Goal: Find specific page/section: Find specific page/section

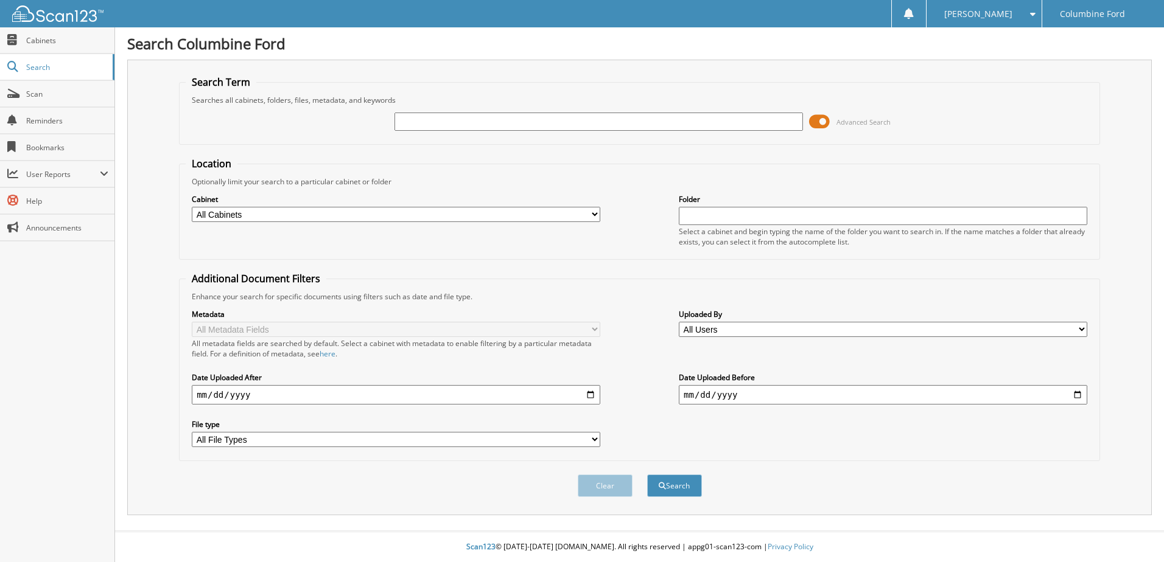
click at [497, 118] on input "text" at bounding box center [598, 122] width 408 height 18
click at [819, 119] on span at bounding box center [819, 122] width 21 height 18
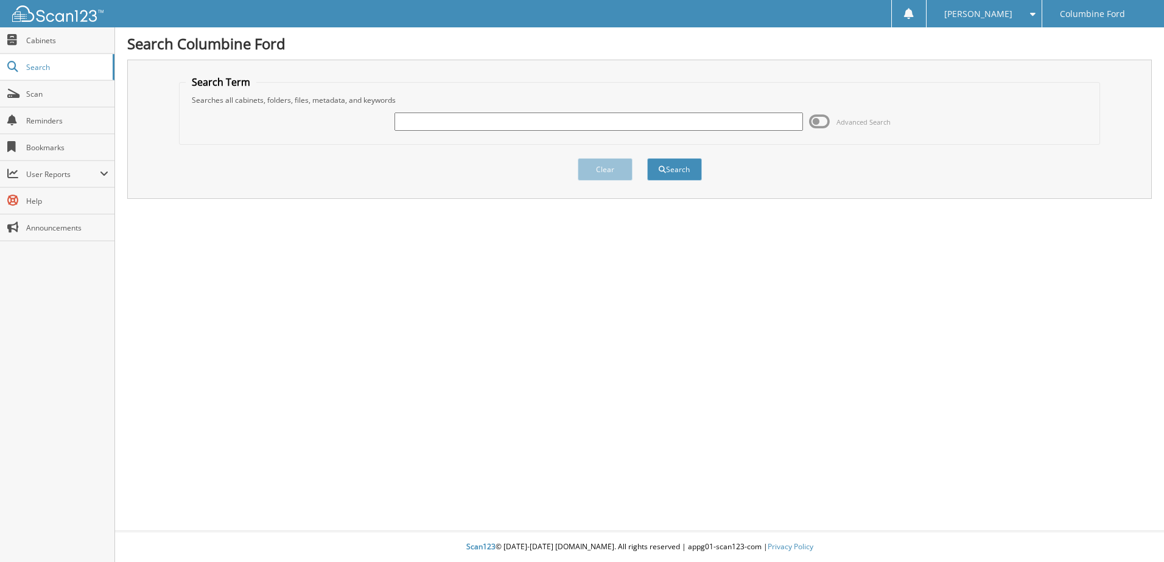
click at [477, 124] on input "text" at bounding box center [598, 122] width 408 height 18
type input "F25701"
click at [647, 158] on button "Search" at bounding box center [674, 169] width 55 height 23
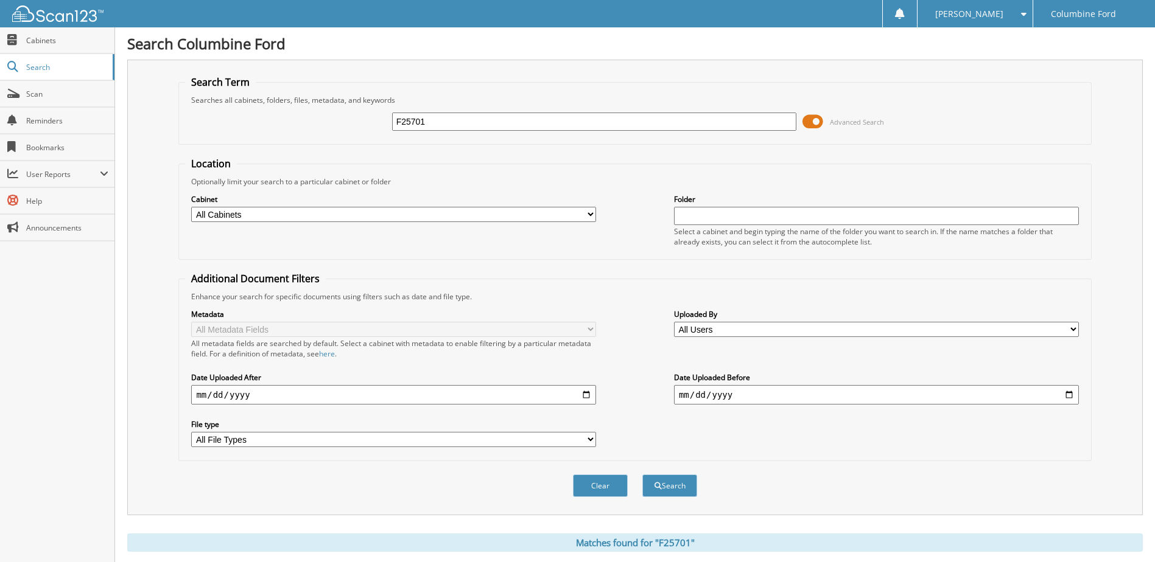
click at [813, 121] on span at bounding box center [812, 122] width 21 height 18
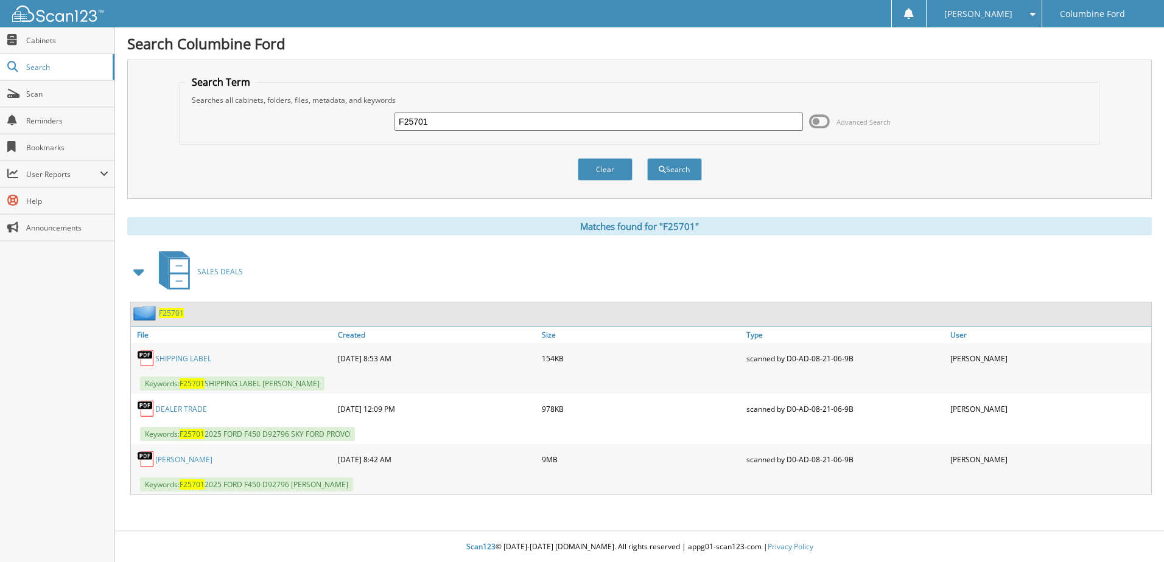
click at [180, 463] on link "HAUCK, JASON" at bounding box center [183, 460] width 57 height 10
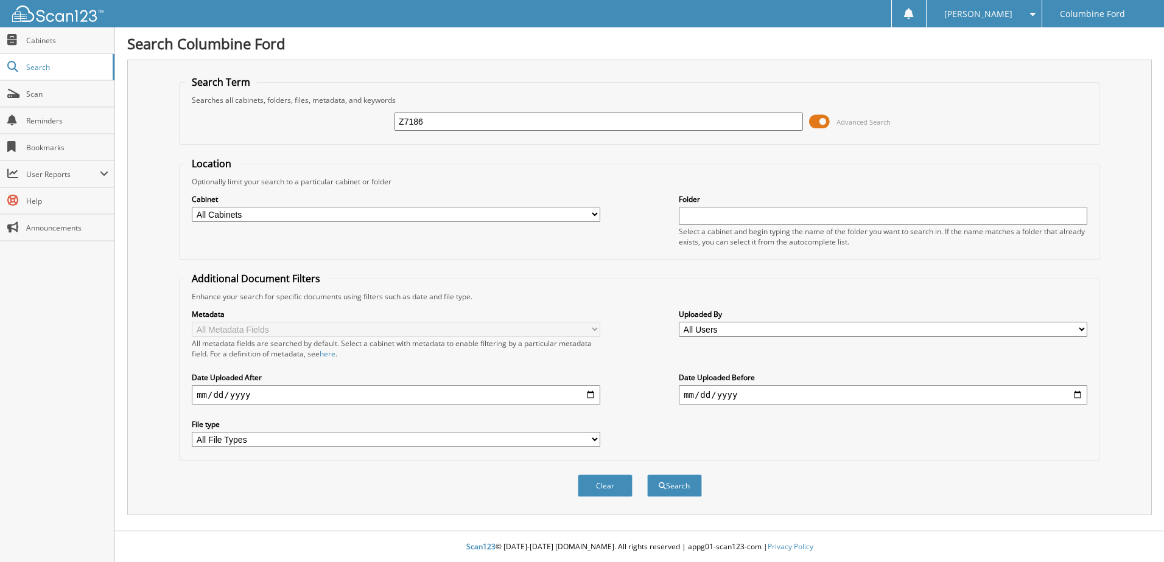
type input "Z7186"
click at [647, 475] on button "Search" at bounding box center [674, 486] width 55 height 23
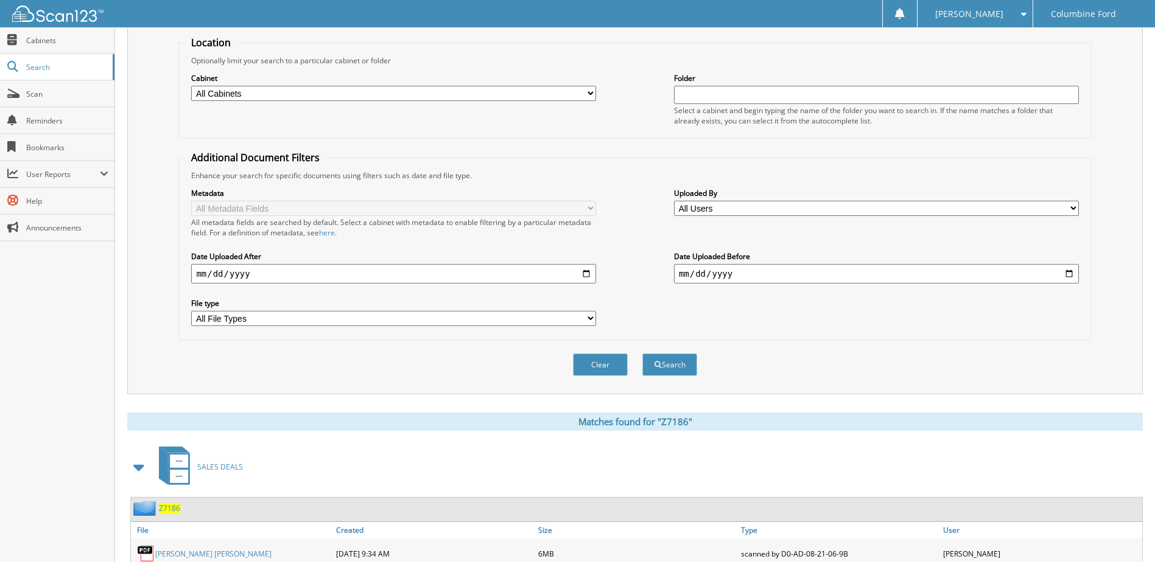
scroll to position [186, 0]
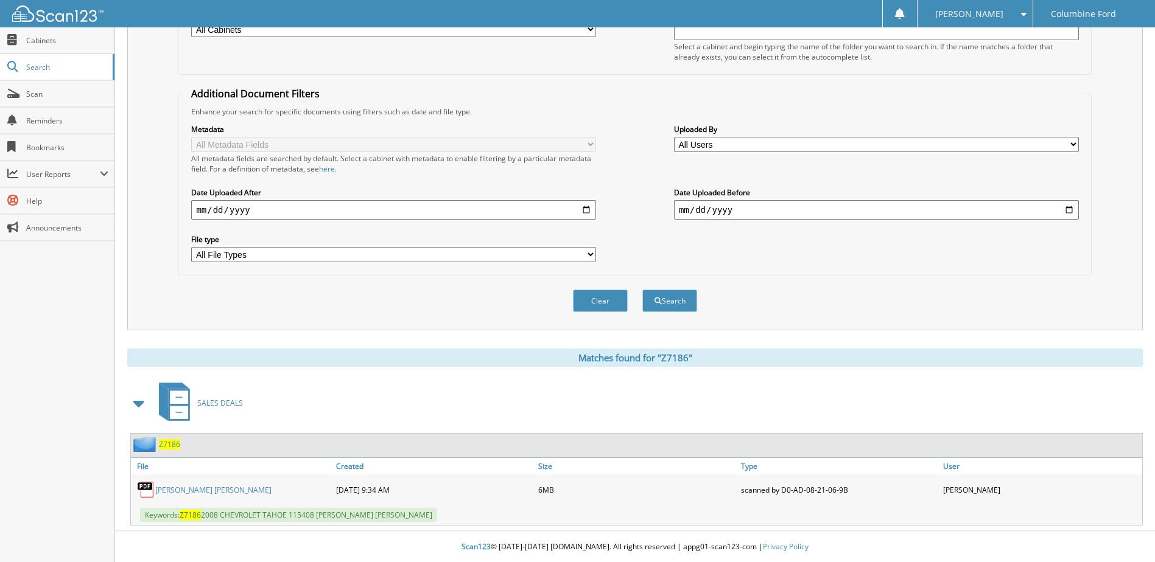
click at [169, 448] on span "Z7186" at bounding box center [169, 444] width 21 height 10
